Goal: Transaction & Acquisition: Obtain resource

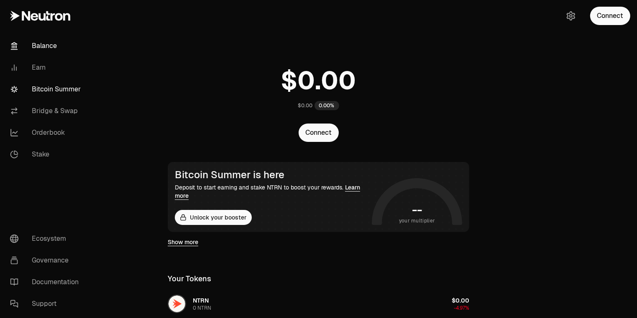
click at [51, 89] on link "Bitcoin Summer" at bounding box center [46, 90] width 87 height 22
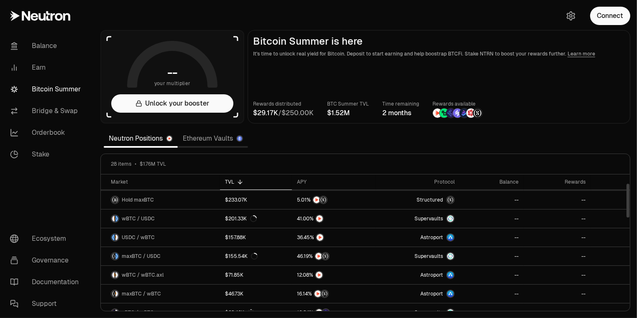
scroll to position [36, 0]
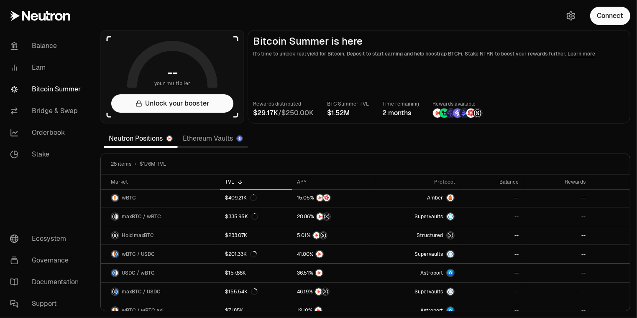
scroll to position [12, 0]
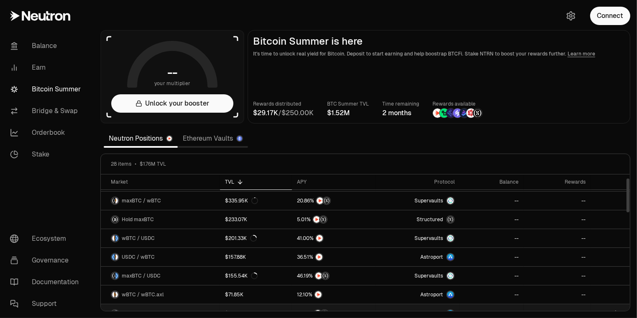
scroll to position [14, 0]
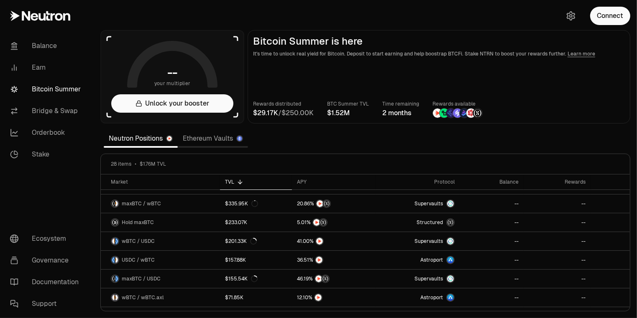
click at [211, 141] on link "Ethereum Vaults" at bounding box center [213, 138] width 70 height 17
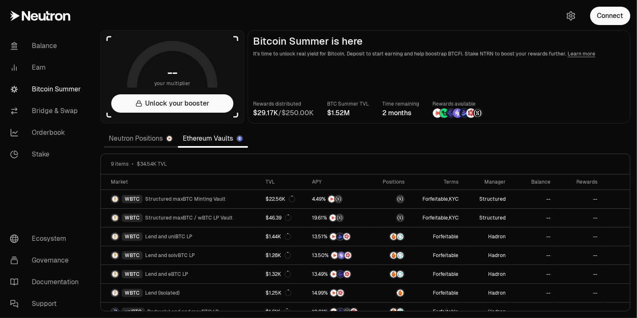
click at [145, 140] on link "Neutron Positions" at bounding box center [141, 138] width 74 height 17
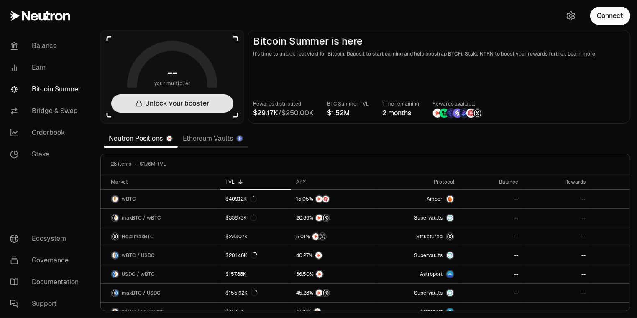
click at [191, 108] on button "Unlock your booster" at bounding box center [172, 103] width 122 height 18
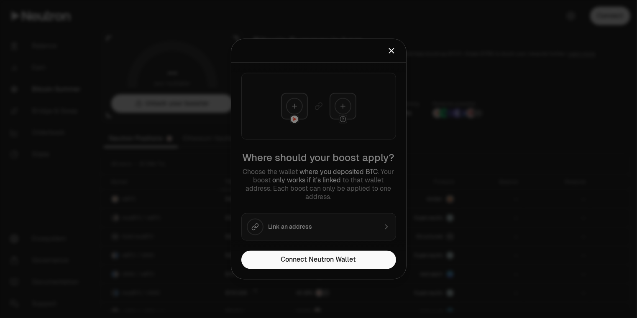
click at [392, 52] on icon "Close" at bounding box center [391, 50] width 5 height 5
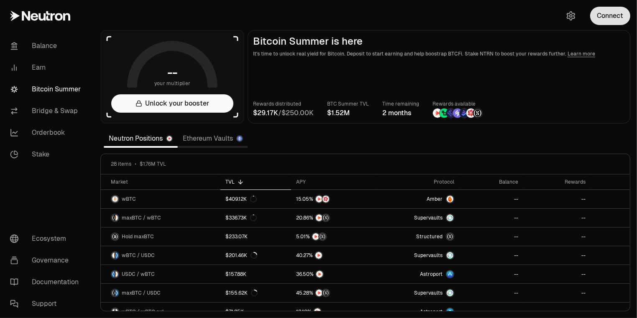
click at [603, 16] on button "Connect" at bounding box center [610, 16] width 40 height 18
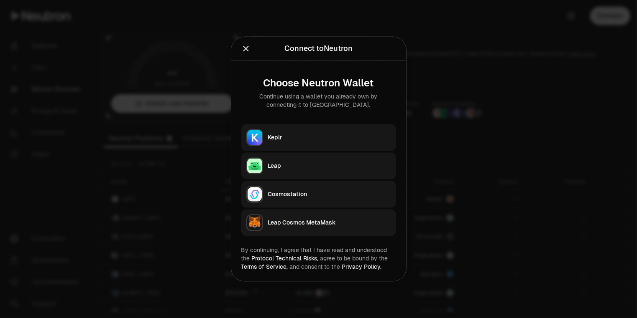
click at [313, 140] on div "Keplr" at bounding box center [329, 138] width 123 height 8
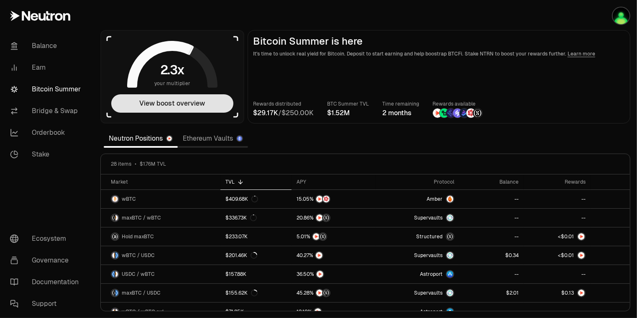
click at [178, 104] on button "View boost overview" at bounding box center [172, 103] width 122 height 18
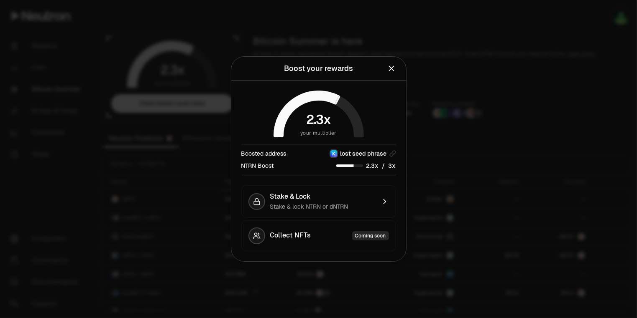
click at [393, 71] on icon "Close" at bounding box center [390, 68] width 5 height 5
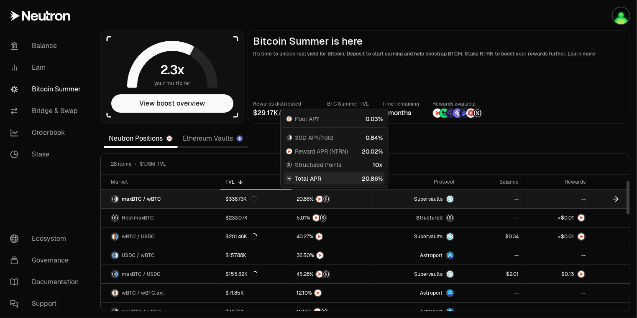
scroll to position [24, 0]
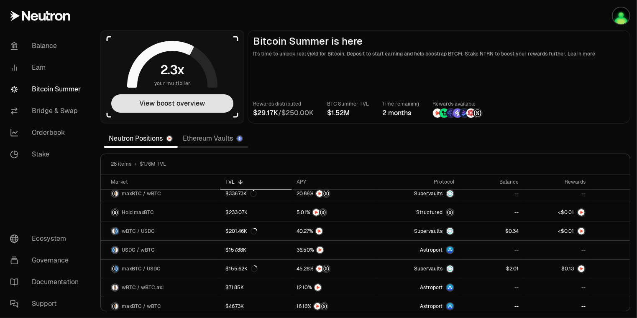
click at [176, 101] on button "View boost overview" at bounding box center [172, 103] width 122 height 18
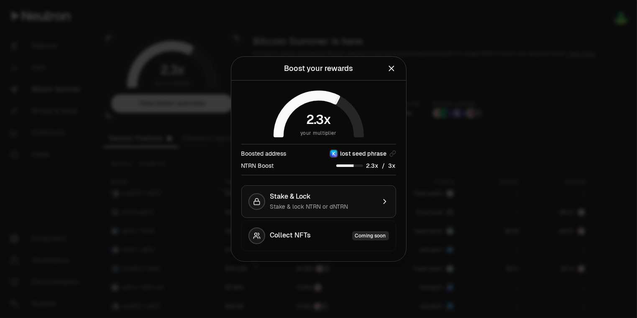
click at [338, 204] on span "Stake & lock NTRN or dNTRN" at bounding box center [309, 207] width 78 height 8
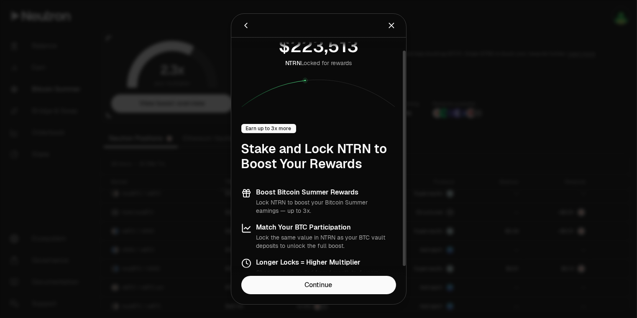
scroll to position [25, 0]
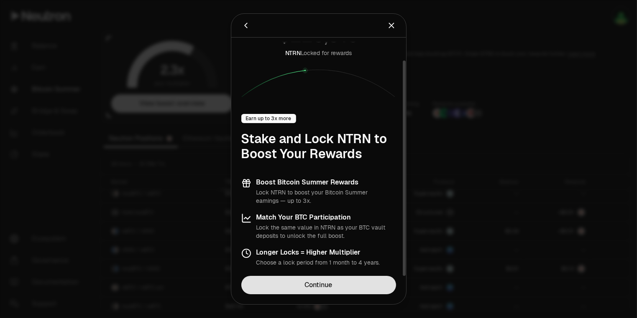
click at [338, 281] on link "Continue" at bounding box center [318, 285] width 155 height 18
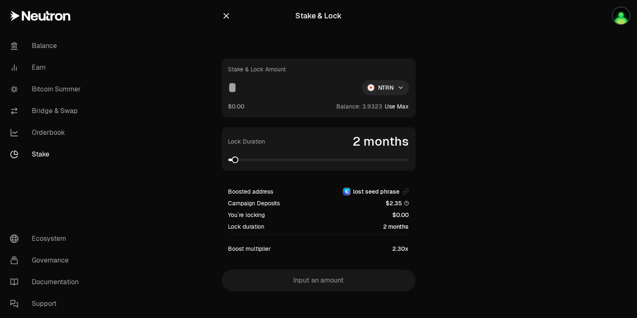
scroll to position [6, 0]
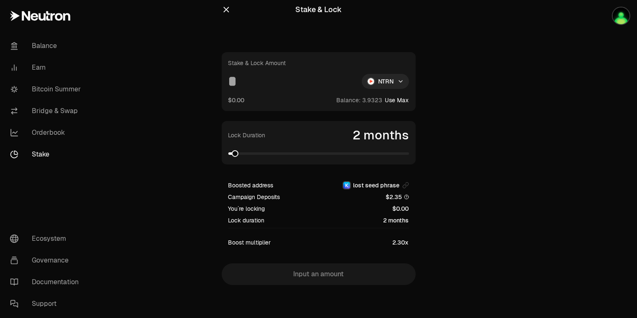
click at [227, 10] on icon "button" at bounding box center [226, 9] width 9 height 9
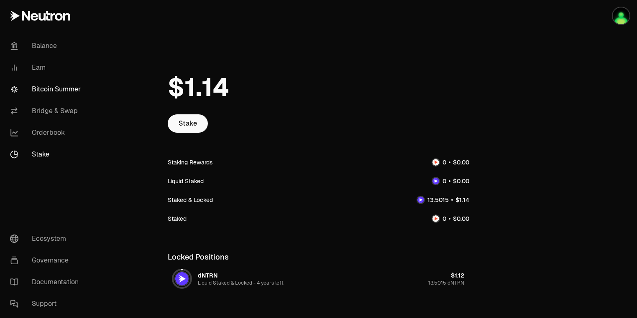
click at [50, 88] on link "Bitcoin Summer" at bounding box center [46, 90] width 87 height 22
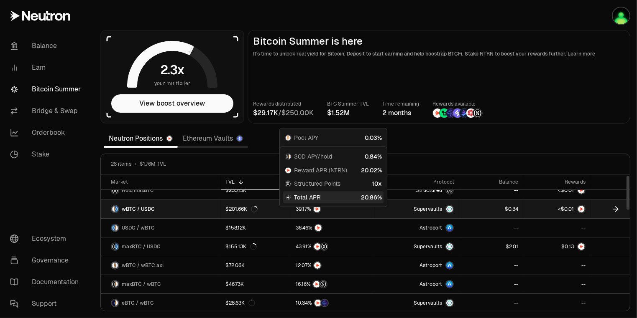
scroll to position [47, 0]
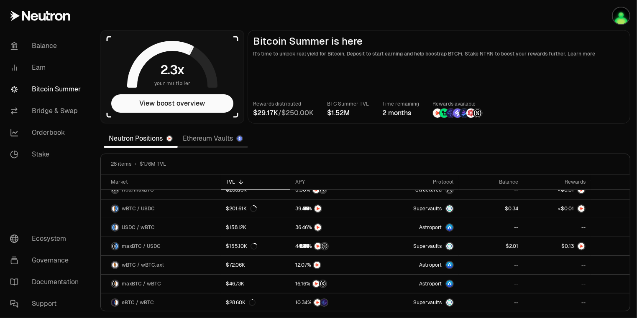
click at [204, 142] on link "Ethereum Vaults" at bounding box center [213, 138] width 70 height 17
